Goal: Transaction & Acquisition: Purchase product/service

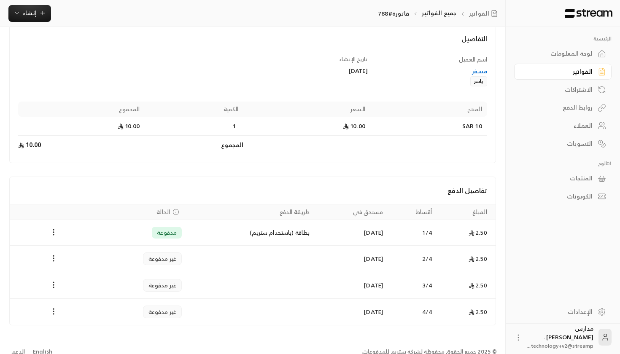
scroll to position [58, 0]
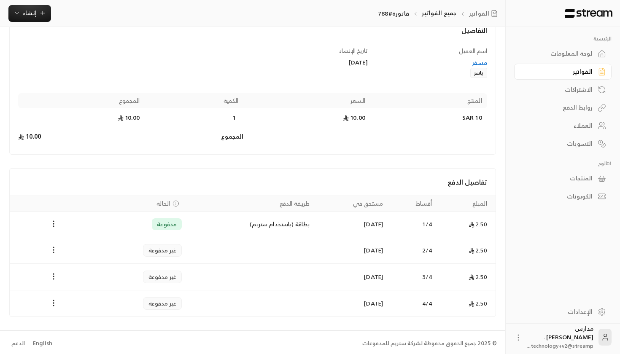
click at [52, 252] on icon "Payments" at bounding box center [53, 250] width 8 height 8
click at [74, 274] on li "تغيير الحالة الى مدفوعة" at bounding box center [85, 271] width 65 height 15
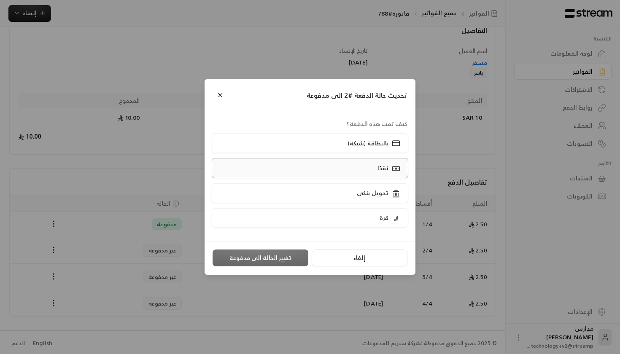
click at [366, 164] on label "نقدًا" at bounding box center [310, 168] width 197 height 20
click at [265, 257] on button "تغيير الحالة الى مدفوعة" at bounding box center [260, 257] width 96 height 17
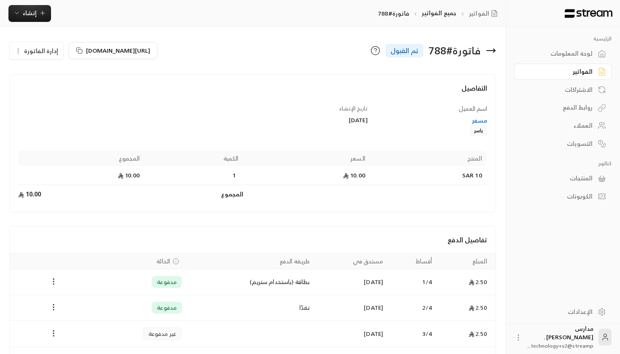
click at [590, 49] on div "لوحة المعلومات" at bounding box center [558, 53] width 68 height 8
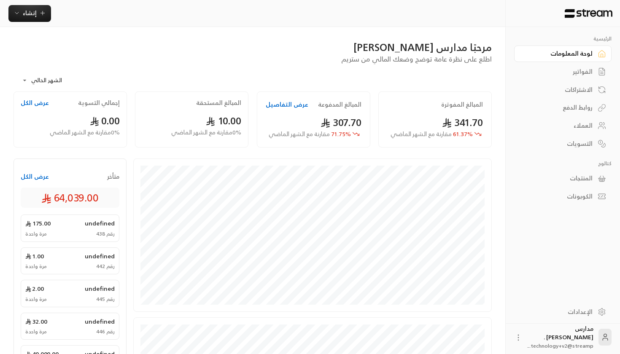
click at [40, 175] on button "عرض الكل" at bounding box center [35, 176] width 28 height 8
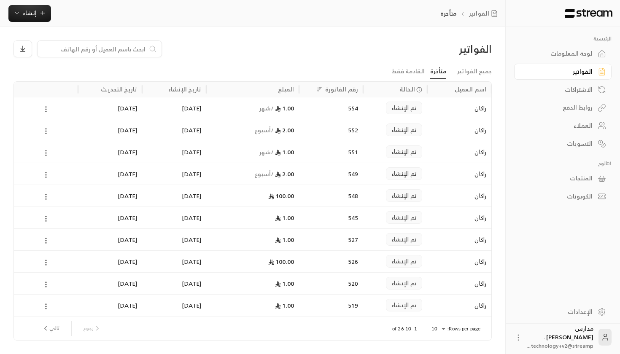
click at [586, 50] on div "لوحة المعلومات" at bounding box center [558, 53] width 68 height 8
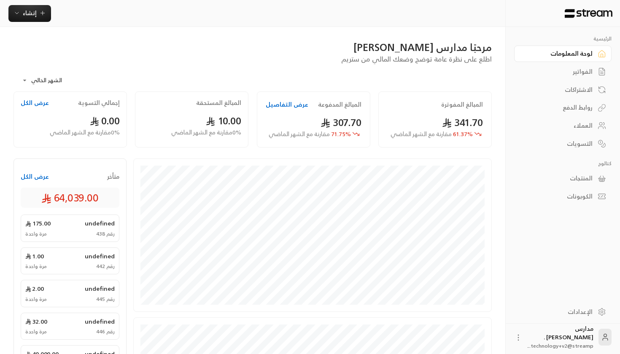
click at [14, 24] on div "إنشاء" at bounding box center [252, 13] width 505 height 27
click at [37, 13] on span "إنشاء" at bounding box center [29, 13] width 32 height 11
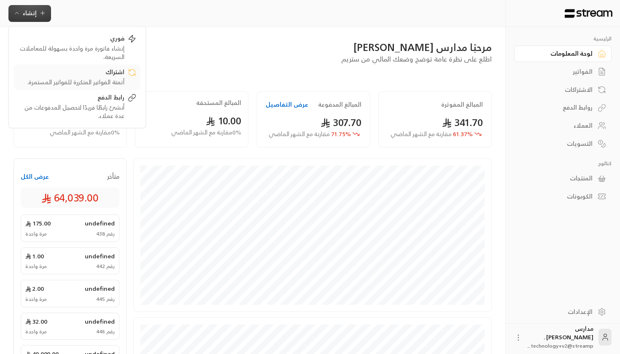
click at [91, 81] on div "أتمتة الفواتير المتكررة للفواتير المستمرة." at bounding box center [71, 82] width 106 height 8
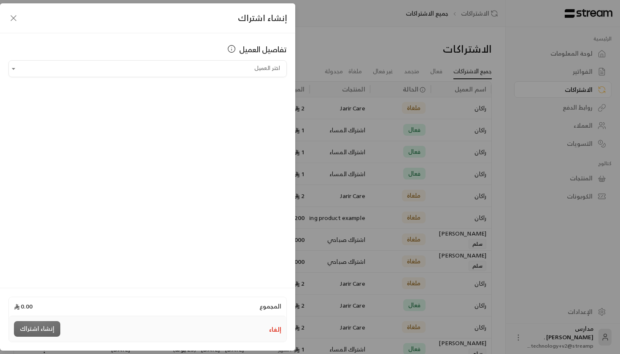
scroll to position [0, 0]
click at [190, 57] on div "تفاصيل العميل" at bounding box center [147, 51] width 278 height 17
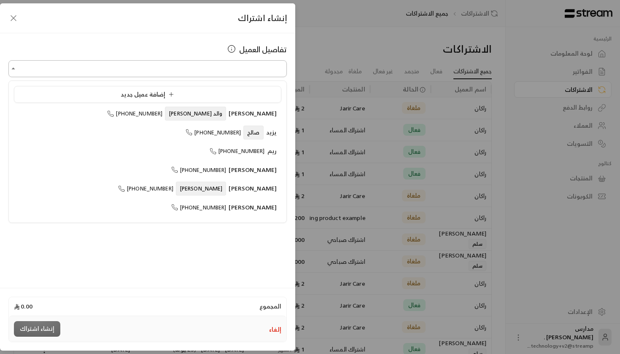
click at [190, 62] on input "اختر العميل" at bounding box center [147, 69] width 278 height 15
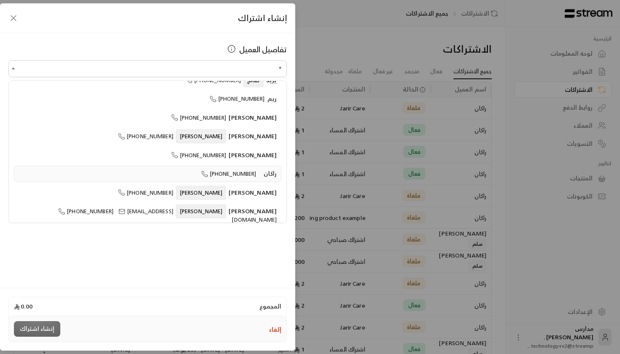
scroll to position [0, 0]
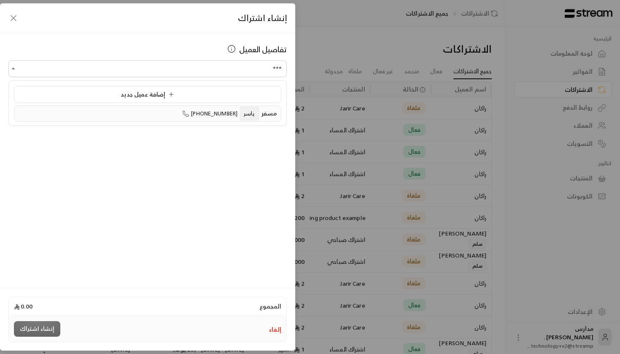
click at [272, 110] on span "مسفر" at bounding box center [269, 113] width 16 height 11
type input "**********"
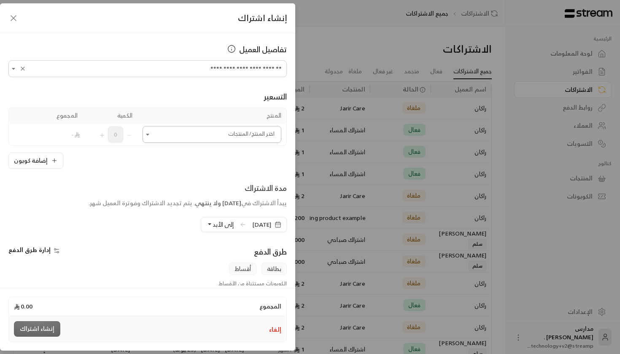
click at [240, 130] on input "اختر العميل" at bounding box center [211, 134] width 139 height 15
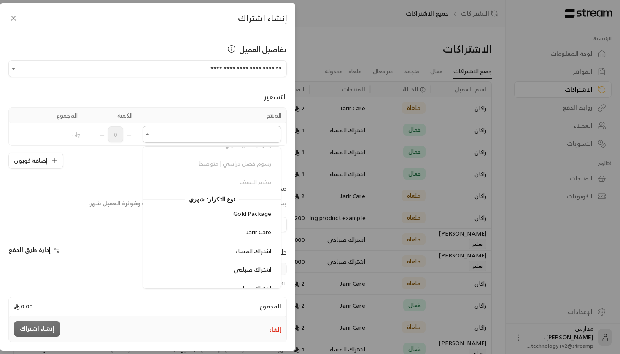
scroll to position [319, 0]
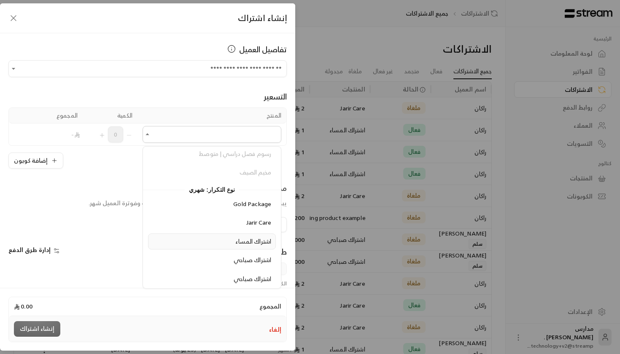
click at [239, 239] on span "اشتراك المساء" at bounding box center [253, 241] width 36 height 11
type input "**********"
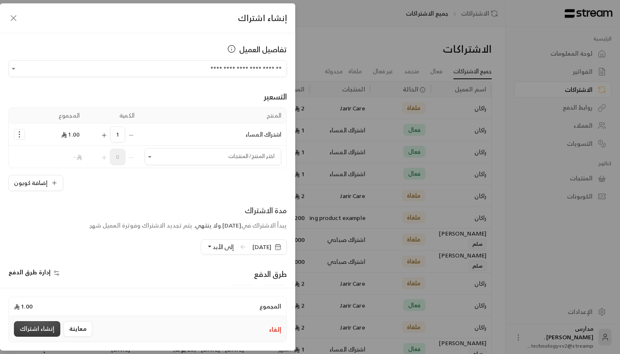
click at [42, 328] on button "إنشاء اشتراك" at bounding box center [37, 329] width 46 height 16
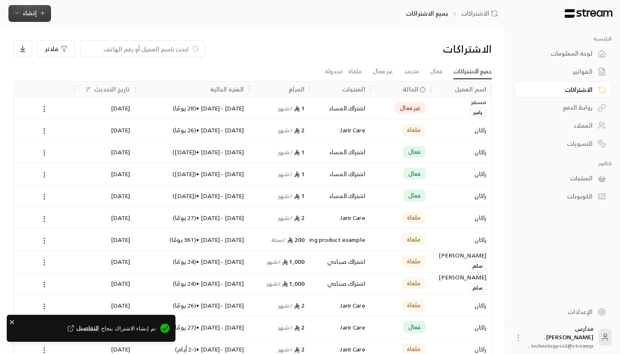
scroll to position [0, 0]
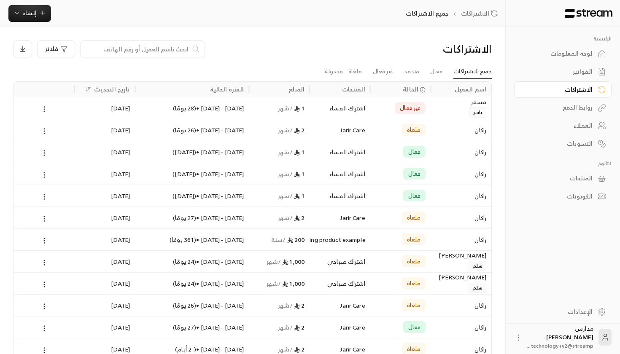
click at [417, 117] on div "غير فعال" at bounding box center [400, 107] width 51 height 21
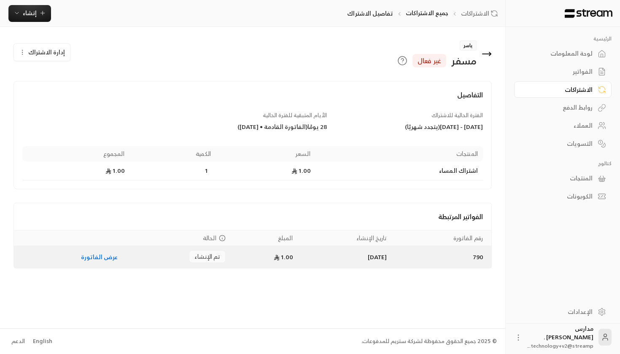
click at [61, 253] on td "عرض الفاتورة" at bounding box center [68, 257] width 109 height 22
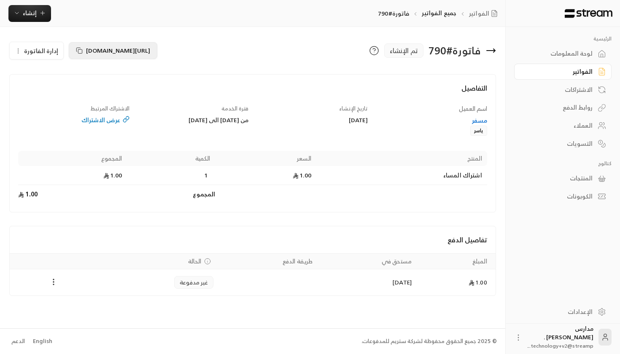
click at [127, 48] on span "[URL][DOMAIN_NAME]" at bounding box center [118, 50] width 64 height 11
click at [566, 91] on div "الاشتراكات" at bounding box center [558, 90] width 68 height 8
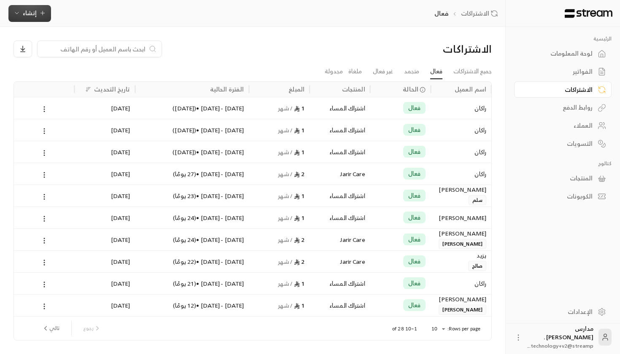
click at [36, 15] on span "إنشاء" at bounding box center [30, 13] width 14 height 11
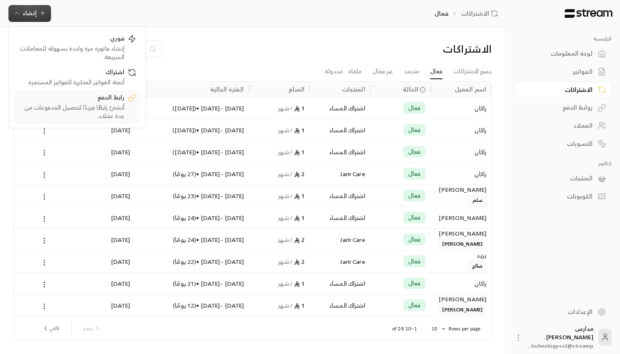
click at [103, 100] on div "رابط الدفع" at bounding box center [71, 98] width 106 height 10
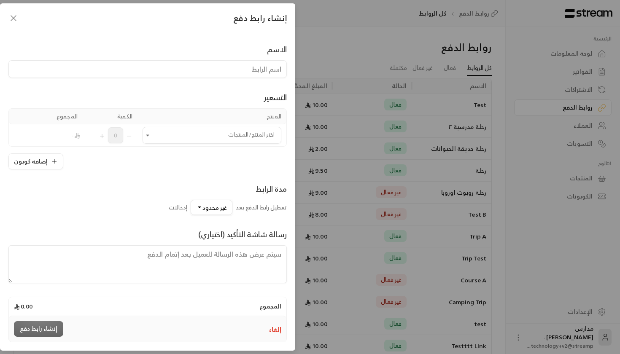
click at [235, 76] on input at bounding box center [147, 69] width 278 height 18
type input "م"
type input "مخيم الصيف"
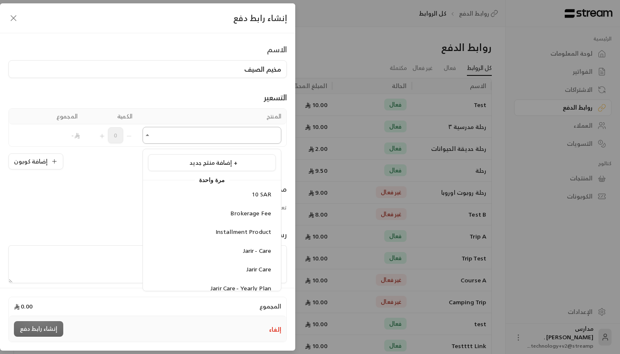
click at [233, 142] on input "اختر المنتج/المنتجات" at bounding box center [211, 135] width 139 height 15
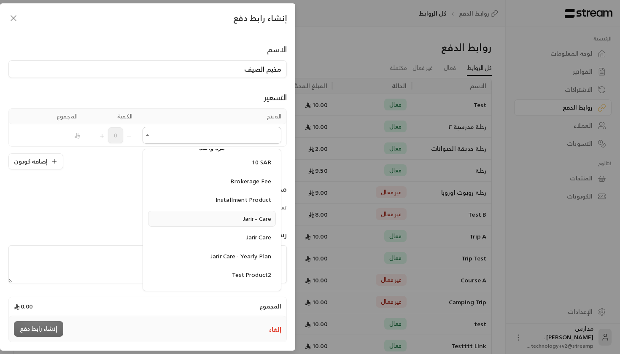
scroll to position [19, 0]
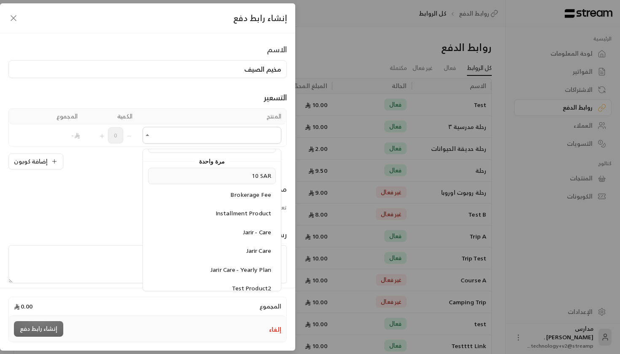
click at [236, 176] on div "10 SAR" at bounding box center [212, 176] width 118 height 9
type input "******"
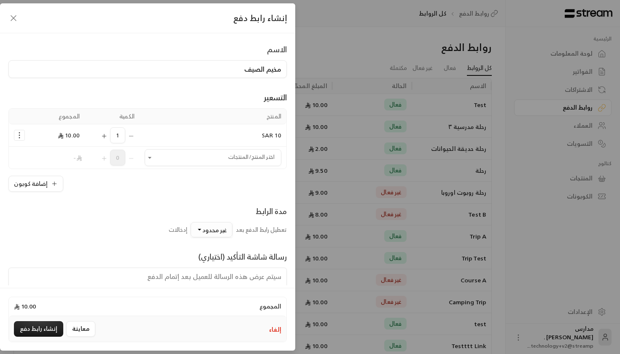
click at [211, 230] on span "غير محدود" at bounding box center [214, 230] width 24 height 11
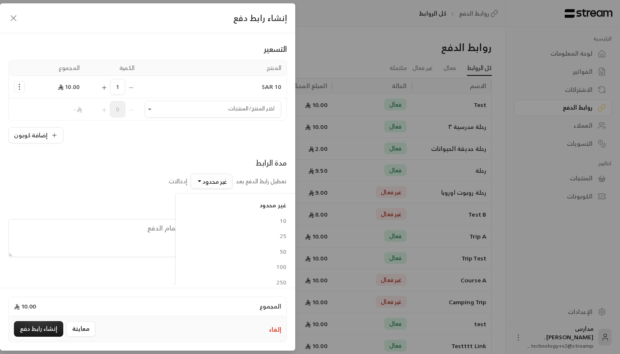
scroll to position [69, 0]
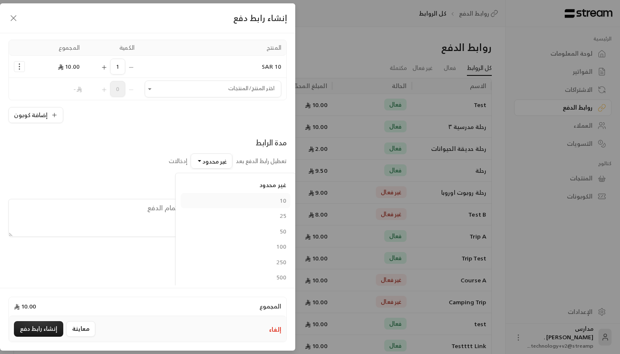
click at [231, 207] on link "10" at bounding box center [236, 201] width 110 height 16
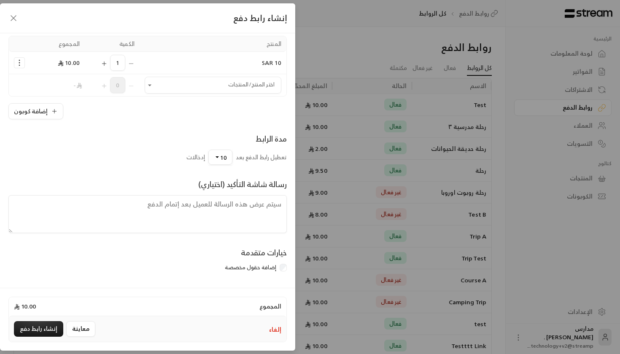
scroll to position [74, 0]
click at [206, 195] on textarea at bounding box center [147, 214] width 278 height 38
click at [220, 259] on div "خيارات متقدمة إضافة حقول مخصصة" at bounding box center [147, 261] width 287 height 29
click at [271, 265] on label "إضافة حقول مخصصة" at bounding box center [250, 267] width 51 height 8
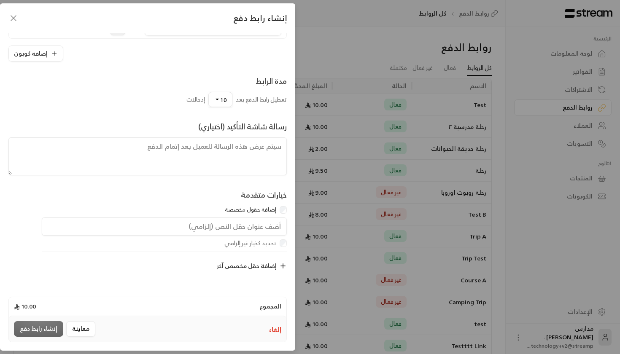
scroll to position [134, 0]
click at [211, 225] on input "text" at bounding box center [164, 226] width 245 height 19
click at [185, 223] on input "[DEMOGRAPHIC_DATA]" at bounding box center [164, 226] width 245 height 19
click at [283, 226] on input "[DEMOGRAPHIC_DATA]" at bounding box center [164, 226] width 245 height 19
type input "رقم الهوية"
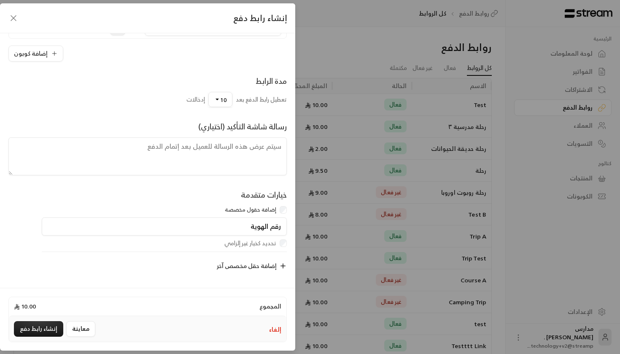
click at [274, 249] on div at bounding box center [164, 252] width 253 height 10
click at [280, 265] on icon "button" at bounding box center [283, 266] width 8 height 8
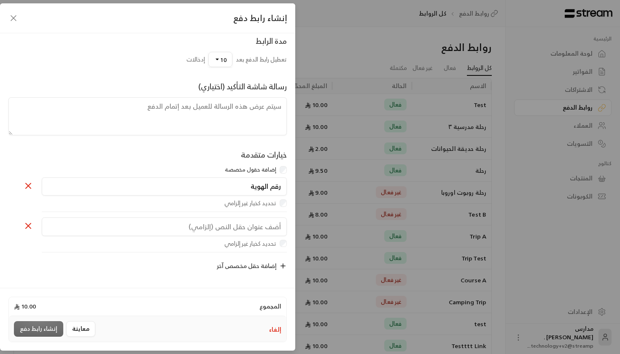
scroll to position [175, 0]
click at [247, 227] on input "text" at bounding box center [164, 226] width 245 height 19
type input "الايميل"
click at [216, 237] on div "الايميل" at bounding box center [152, 228] width 276 height 22
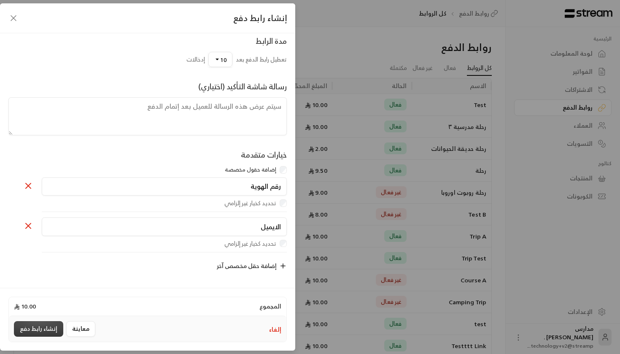
click at [47, 335] on button "إنشاء رابط دفع" at bounding box center [38, 329] width 49 height 16
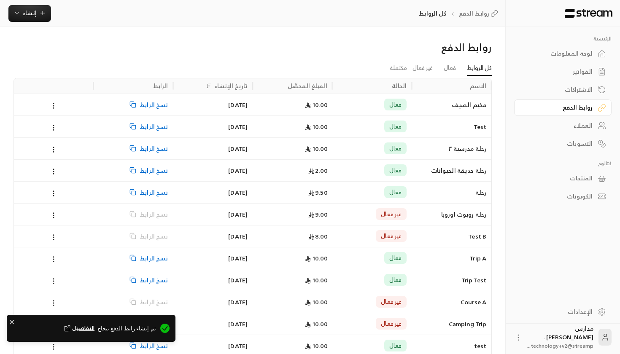
click at [252, 101] on div "[DATE]" at bounding box center [213, 105] width 80 height 22
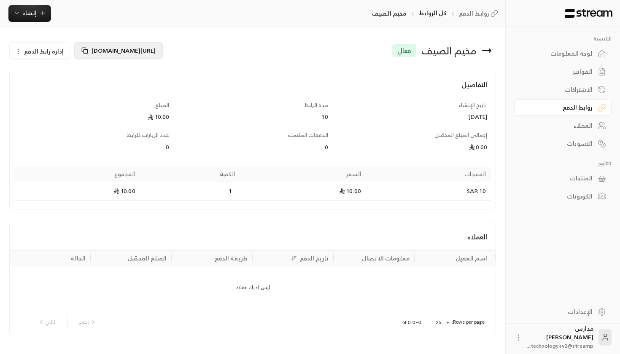
click at [84, 51] on icon at bounding box center [84, 50] width 7 height 7
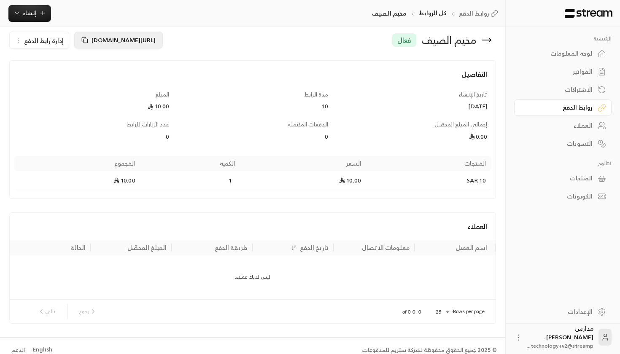
click at [84, 42] on icon at bounding box center [84, 40] width 7 height 7
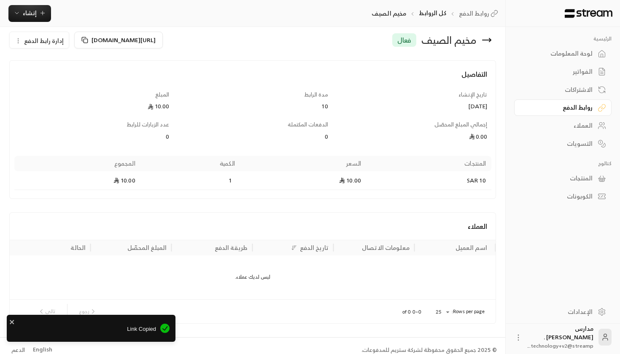
click at [55, 41] on span "إدارة رابط الدفع" at bounding box center [44, 40] width 40 height 11
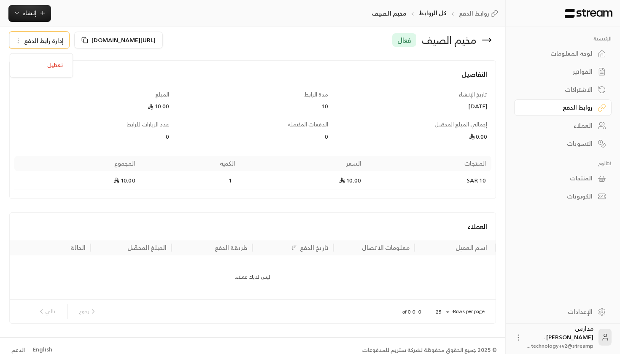
click at [254, 107] on div "10" at bounding box center [252, 106] width 151 height 8
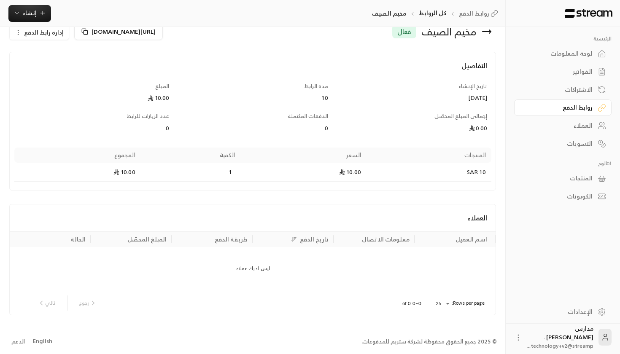
scroll to position [19, 0]
